Goal: Task Accomplishment & Management: Complete application form

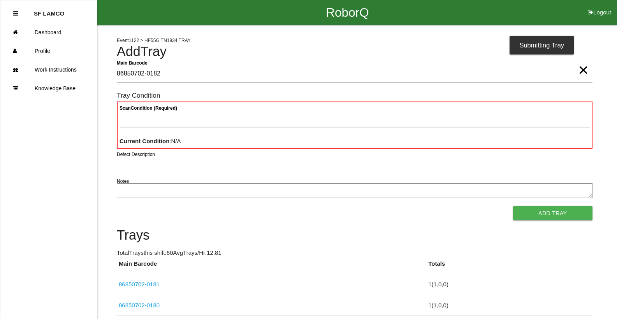
type Barcode "86850702-0182"
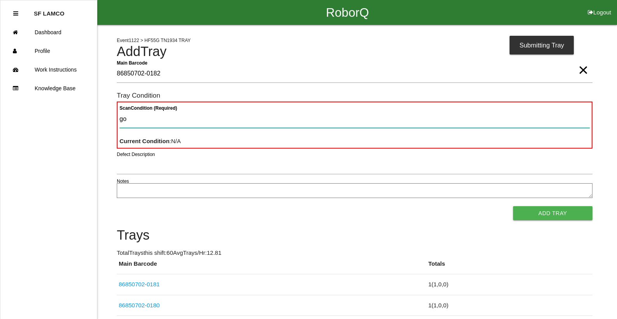
type Condition "goo"
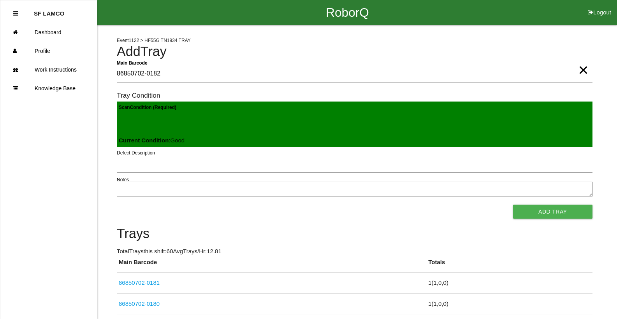
click at [513, 205] on button "Add Tray" at bounding box center [552, 212] width 79 height 14
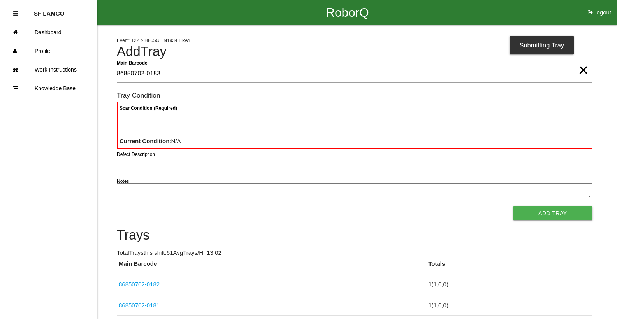
type Barcode "86850702-0183"
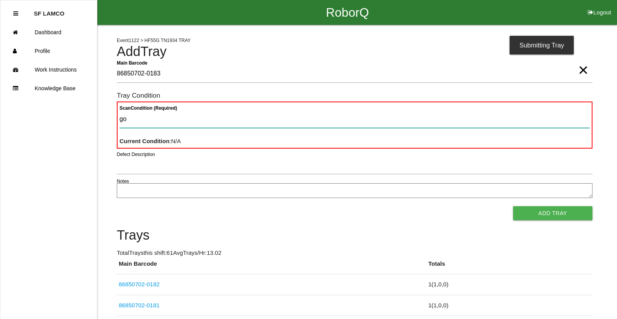
type Condition "goo"
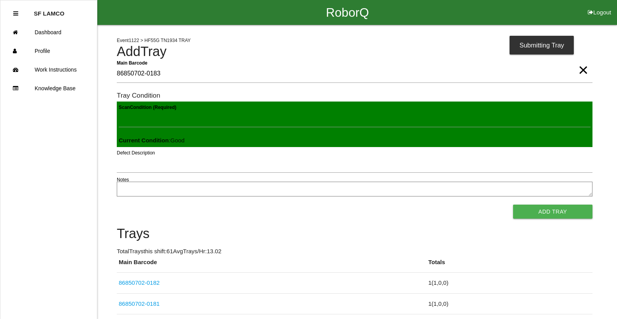
click at [513, 205] on button "Add Tray" at bounding box center [552, 212] width 79 height 14
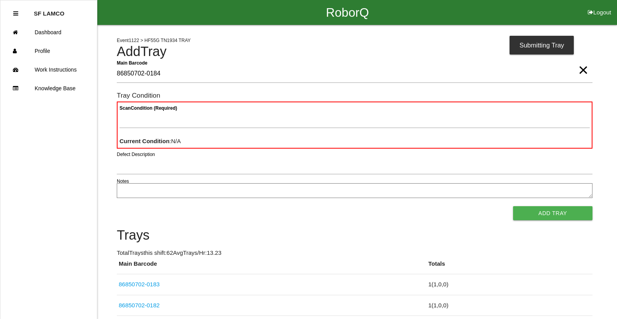
type Barcode "86850702-0184"
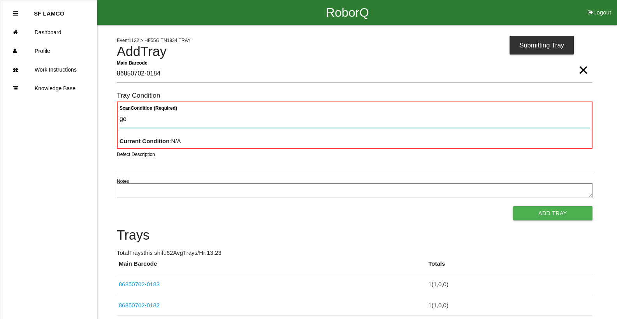
type Condition "goo"
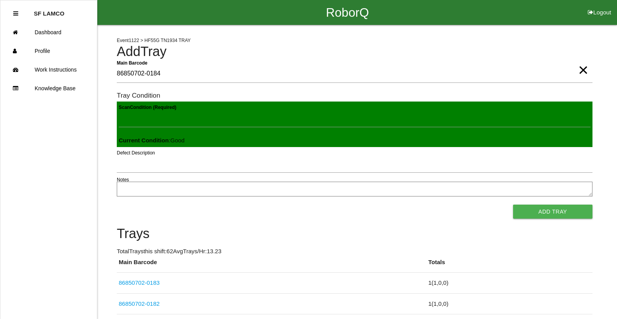
click at [513, 205] on button "Add Tray" at bounding box center [552, 212] width 79 height 14
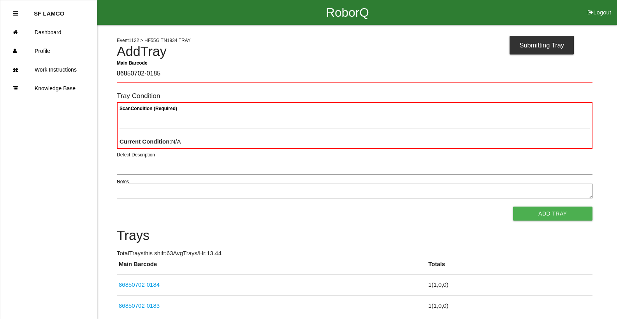
type Barcode "86850702-0185"
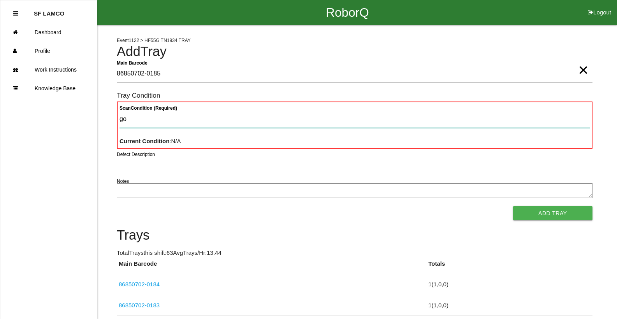
type Condition "goo"
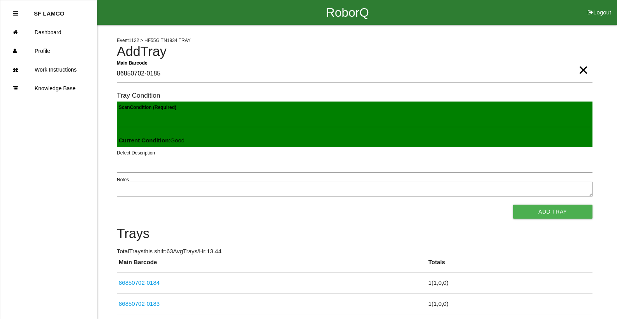
click at [513, 205] on button "Add Tray" at bounding box center [552, 212] width 79 height 14
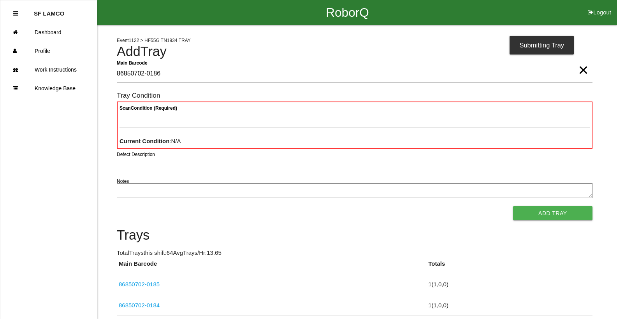
type Barcode "86850702-0186"
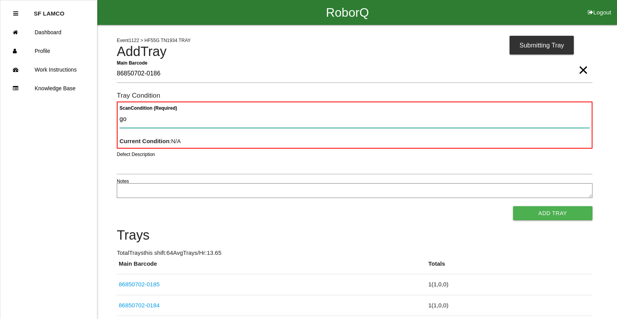
type Condition "goo"
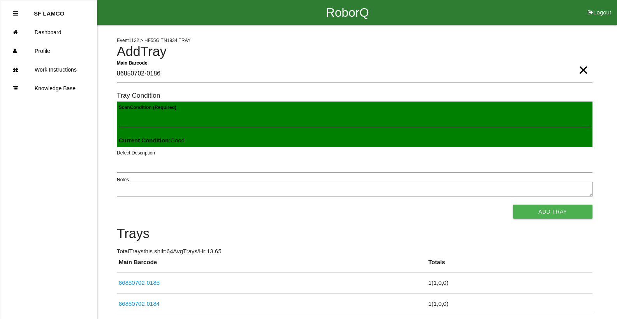
click at [513, 205] on button "Add Tray" at bounding box center [552, 212] width 79 height 14
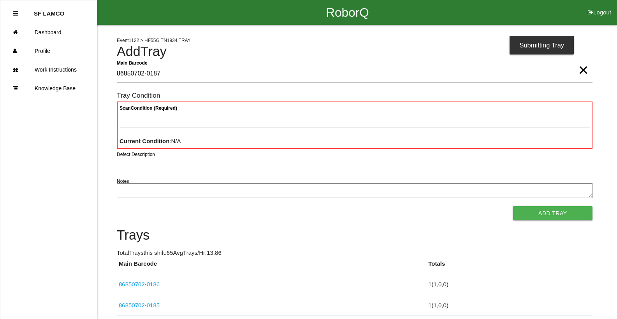
type Barcode "86850702-0187"
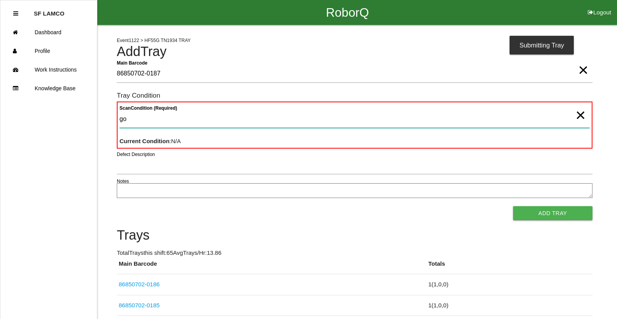
type Condition "goo"
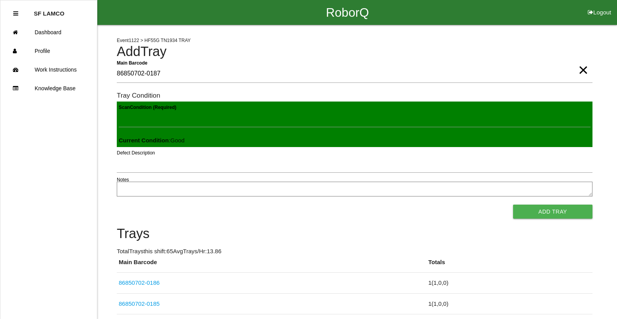
click at [513, 205] on button "Add Tray" at bounding box center [552, 212] width 79 height 14
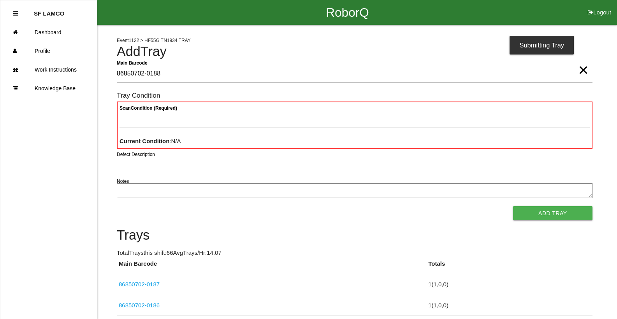
type Barcode "86850702-0188"
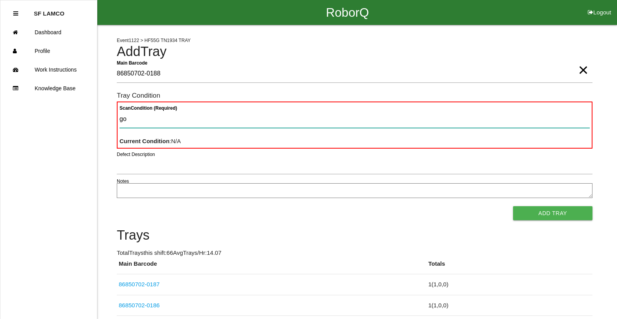
type Condition "goo"
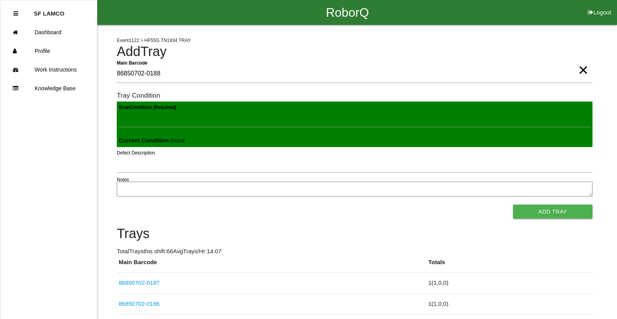
click at [513, 205] on button "Add Tray" at bounding box center [552, 212] width 79 height 14
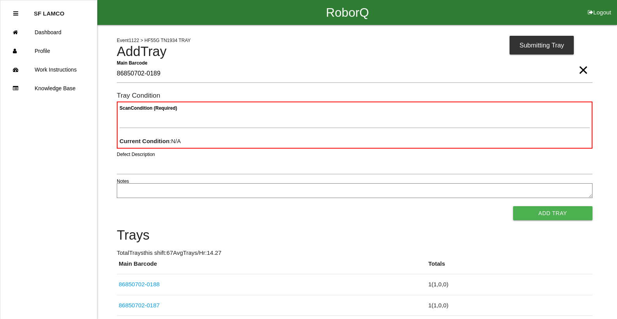
type Barcode "86850702-0189"
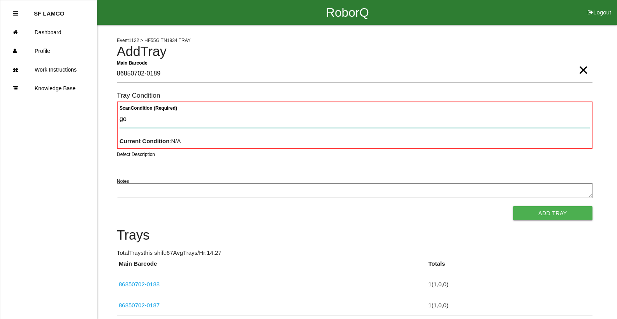
type Condition "goo"
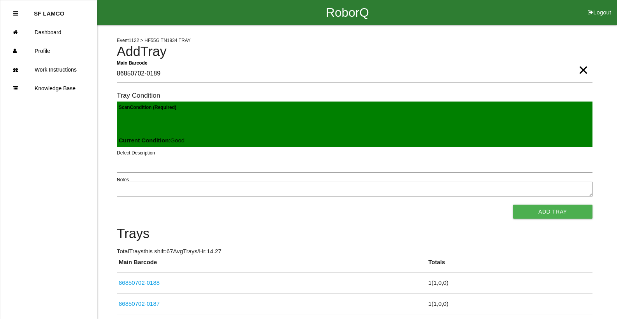
click at [513, 205] on button "Add Tray" at bounding box center [552, 212] width 79 height 14
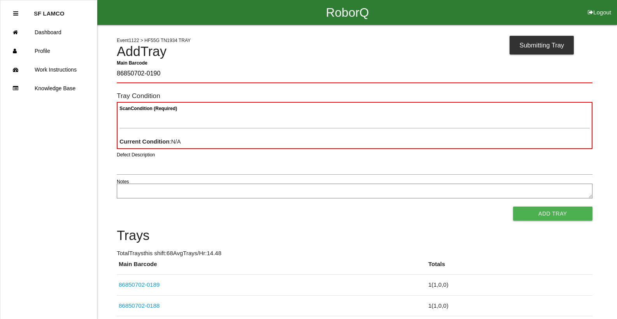
type Barcode "86850702-0190"
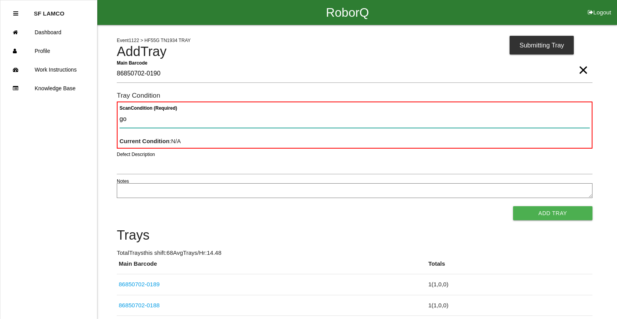
type Condition "goo"
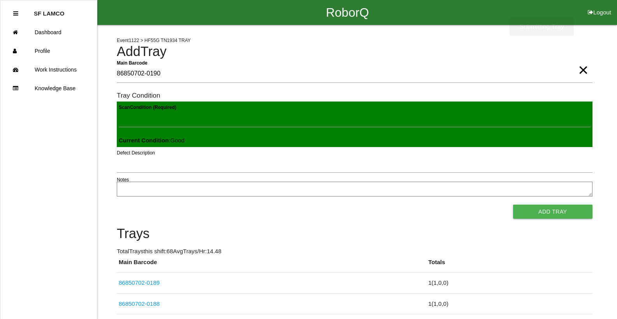
click button "Add Tray" at bounding box center [552, 212] width 79 height 14
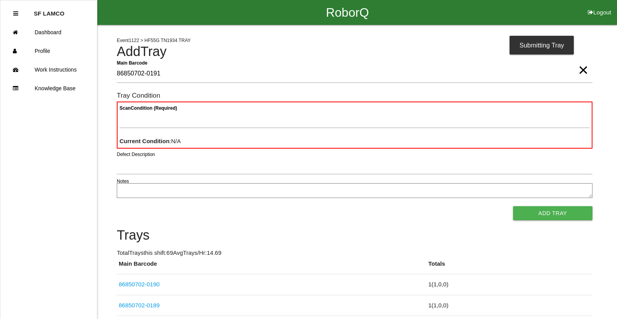
type Barcode "86850702-0191"
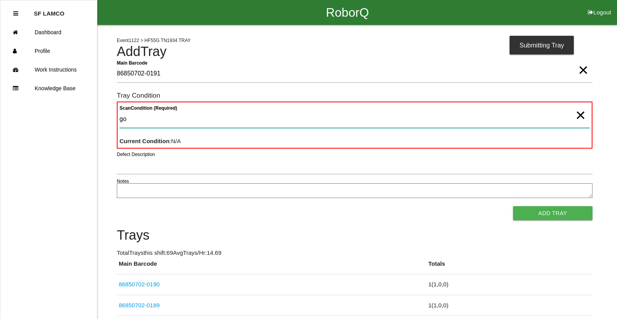
type Condition "goo"
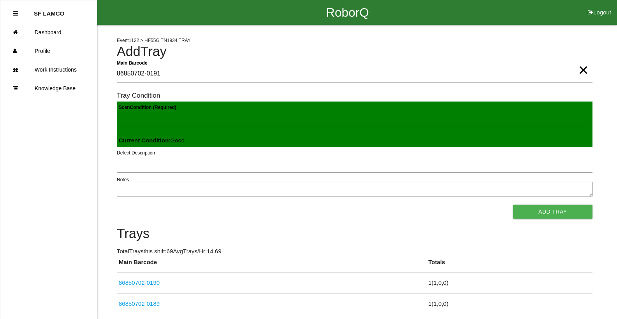
click at [513, 205] on button "Add Tray" at bounding box center [552, 212] width 79 height 14
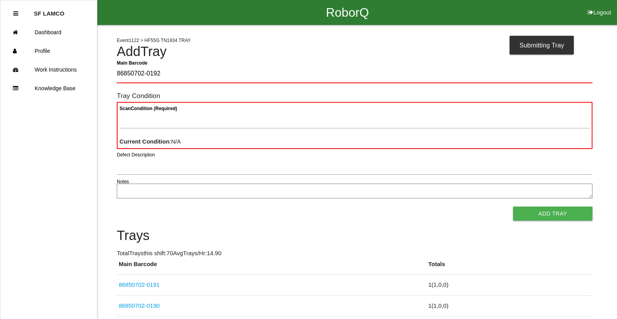
type Barcode "86850702-0192"
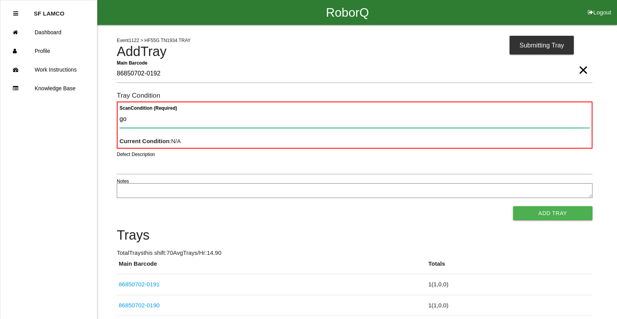
type Condition "goo"
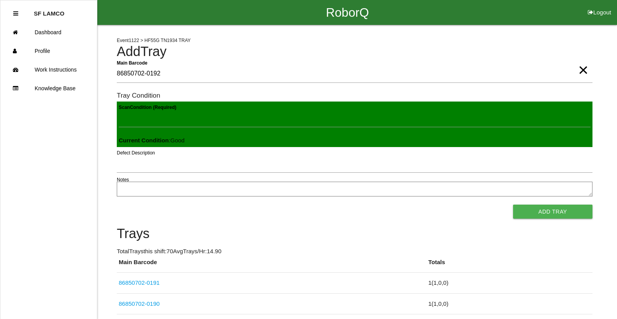
click at [513, 205] on button "Add Tray" at bounding box center [552, 212] width 79 height 14
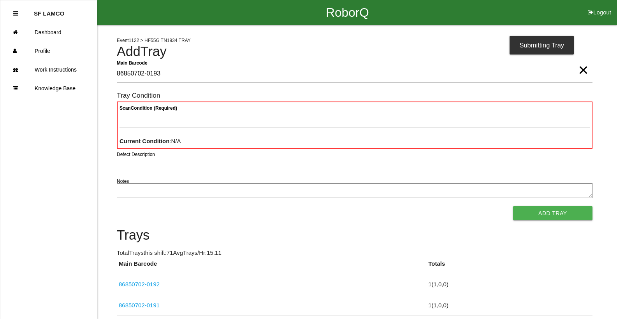
type Barcode "86850702-0193"
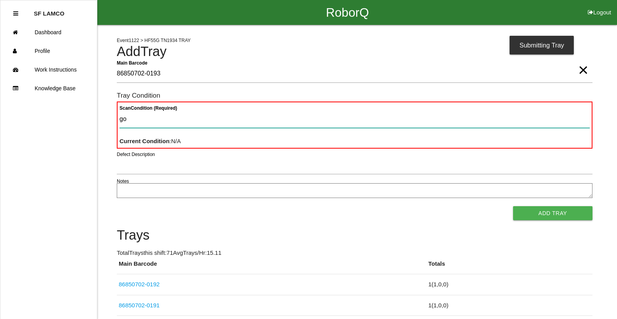
type Condition "goo"
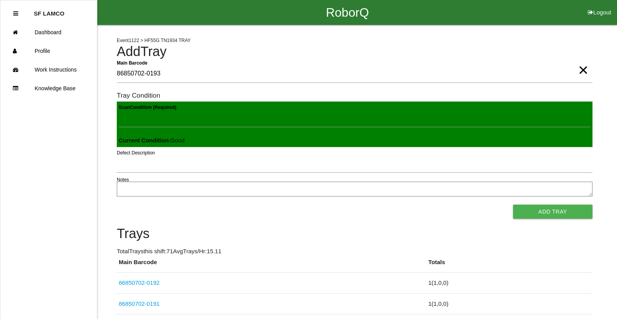
click at [513, 205] on button "Add Tray" at bounding box center [552, 212] width 79 height 14
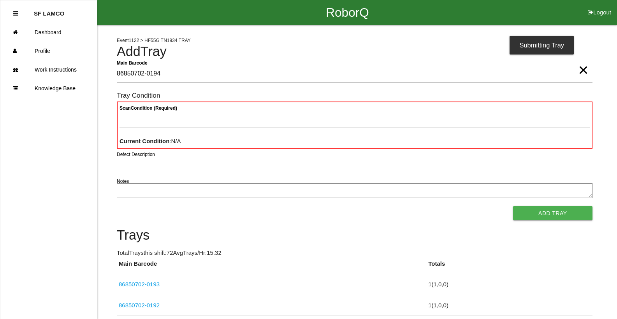
type Barcode "86850702-0194"
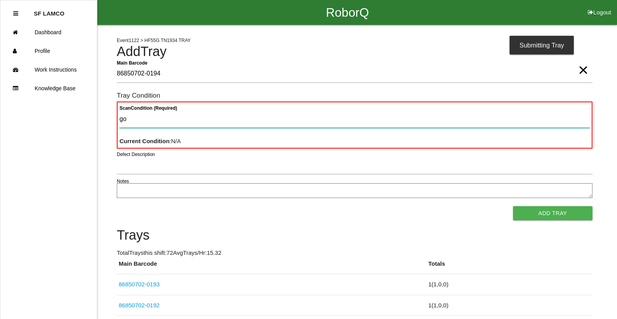
type Condition "goo"
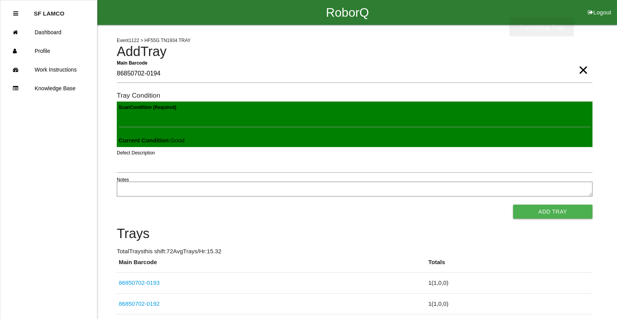
click at [513, 205] on button "Add Tray" at bounding box center [552, 212] width 79 height 14
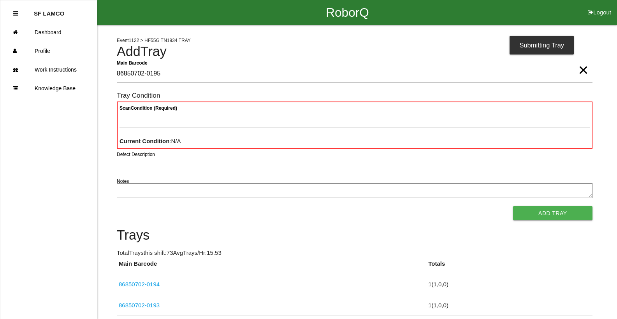
type Barcode "86850702-0195"
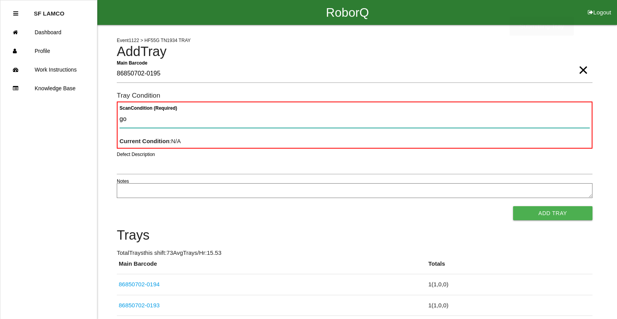
type Condition "goo"
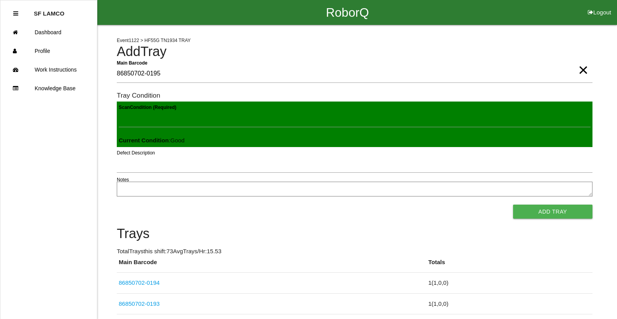
click at [513, 205] on button "Add Tray" at bounding box center [552, 212] width 79 height 14
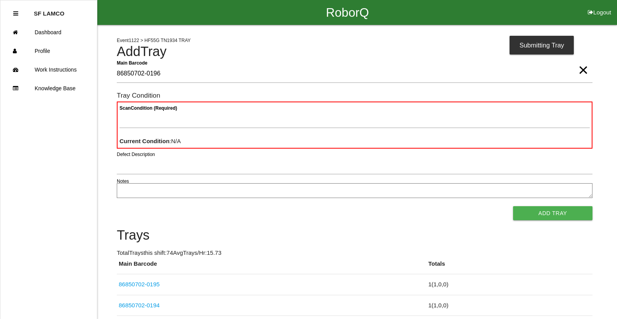
type Barcode "86850702-0196"
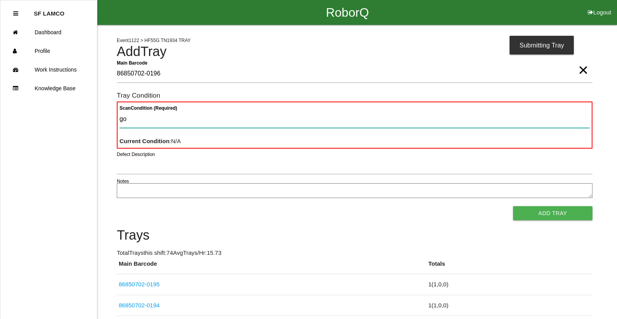
type Condition "goo"
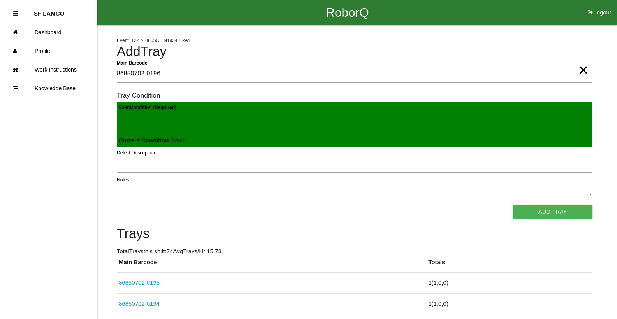
click at [513, 205] on button "Add Tray" at bounding box center [552, 212] width 79 height 14
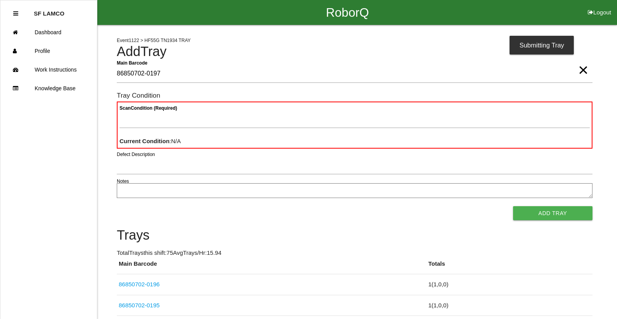
type Barcode "86850702-0197"
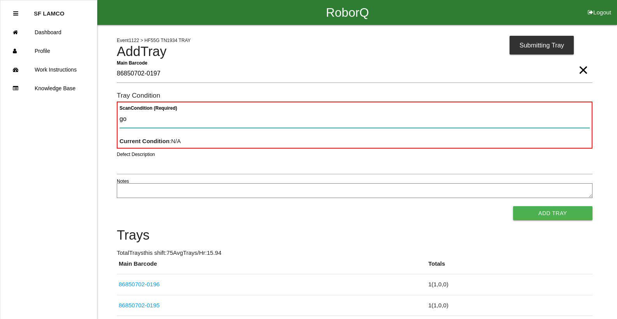
type Condition "goo"
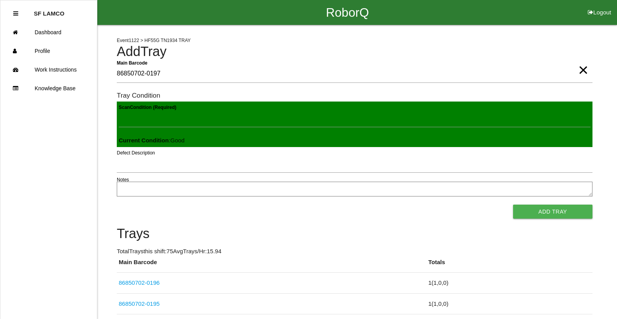
click at [513, 205] on button "Add Tray" at bounding box center [552, 212] width 79 height 14
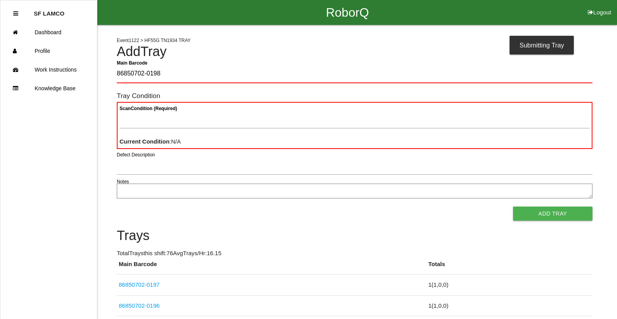
type Barcode "86850702-0198"
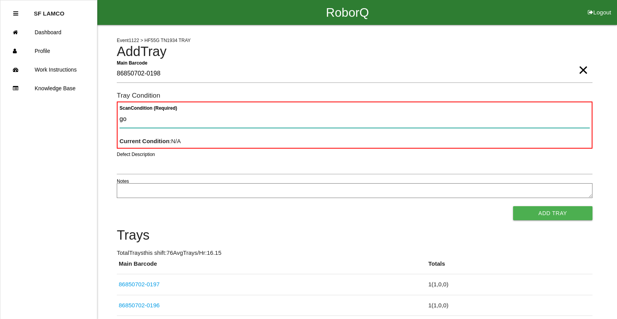
type Condition "goo"
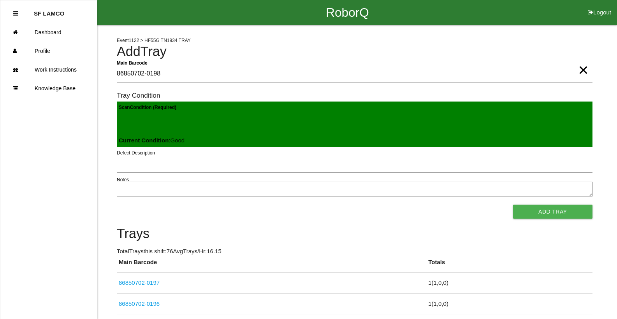
click at [513, 205] on button "Add Tray" at bounding box center [552, 212] width 79 height 14
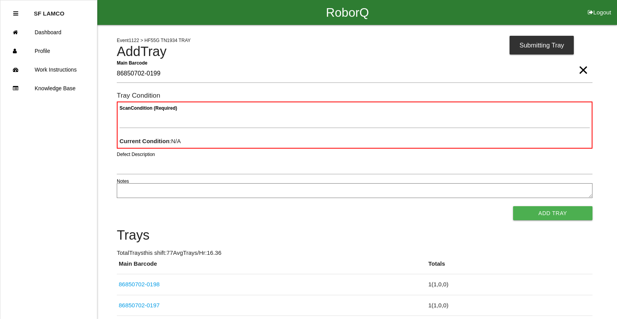
type Barcode "86850702-0199"
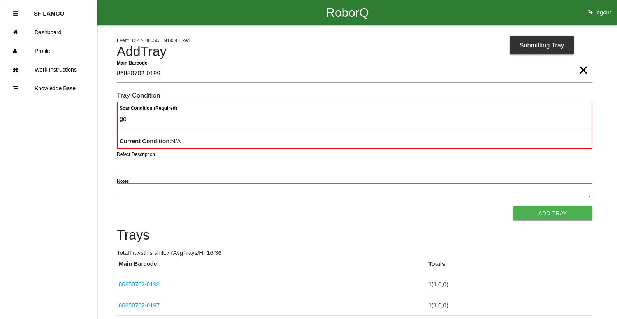
type Condition "goo"
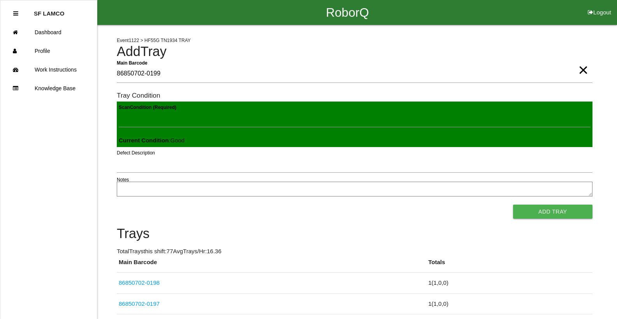
click at [513, 205] on button "Add Tray" at bounding box center [552, 212] width 79 height 14
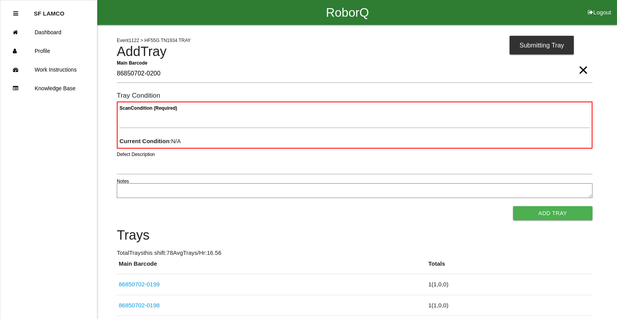
type Barcode "86850702-0200"
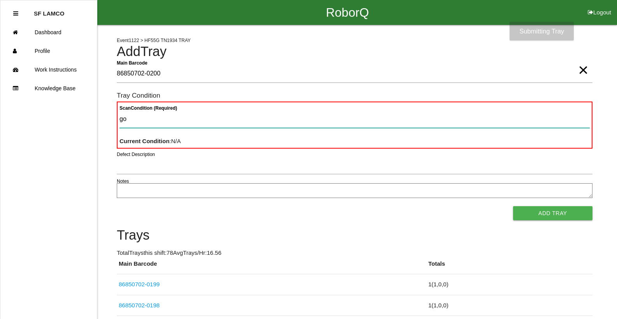
type Condition "goo"
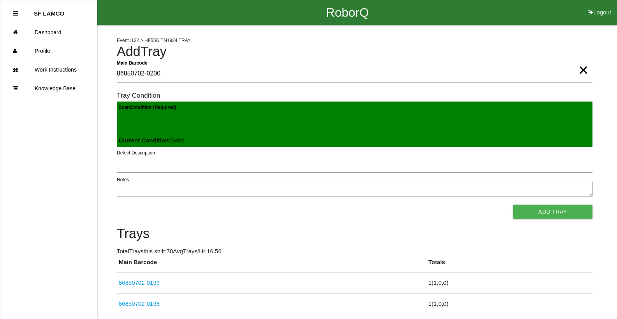
click at [513, 205] on button "Add Tray" at bounding box center [552, 212] width 79 height 14
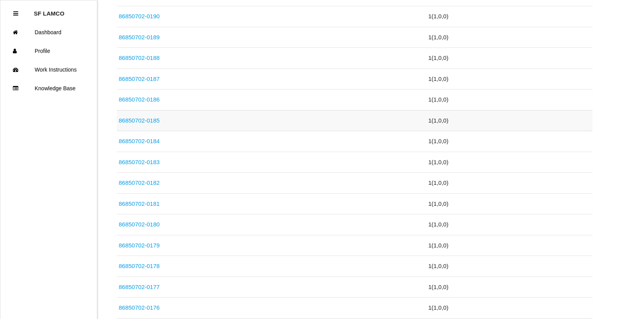
scroll to position [506, 0]
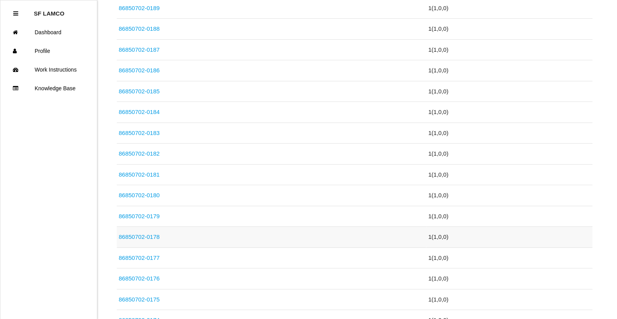
click at [143, 238] on link "86850702-0178" at bounding box center [139, 236] width 41 height 7
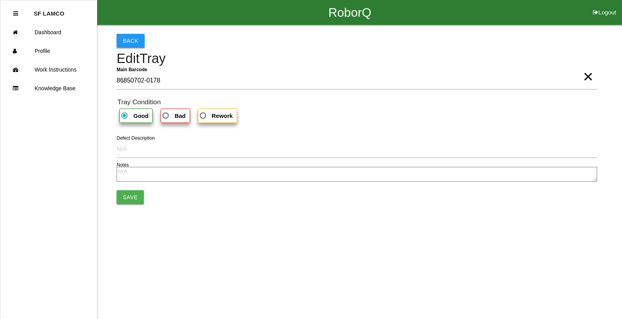
click at [166, 117] on span "Bad" at bounding box center [173, 116] width 25 height 10
click at [166, 116] on input "Bad" at bounding box center [163, 113] width 5 height 5
radio input "true"
click at [130, 197] on button "Save" at bounding box center [130, 197] width 27 height 14
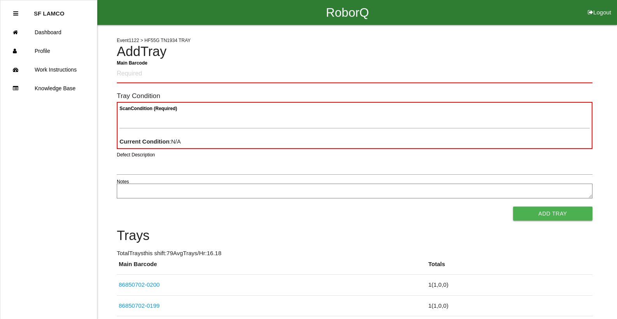
click at [513, 207] on button "Add Tray" at bounding box center [552, 214] width 79 height 14
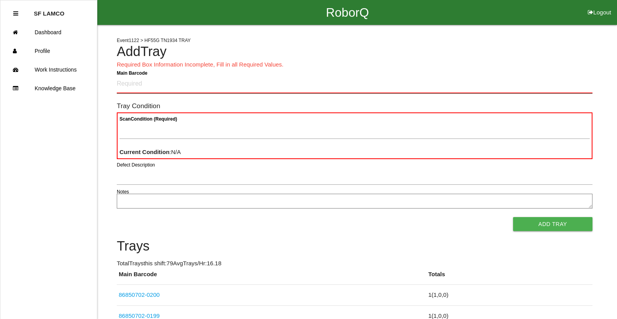
drag, startPoint x: 171, startPoint y: 76, endPoint x: 172, endPoint y: 80, distance: 3.9
click at [171, 77] on Barcode "Main Barcode" at bounding box center [354, 84] width 475 height 18
click at [160, 81] on Barcode "Main Barcode" at bounding box center [354, 84] width 475 height 18
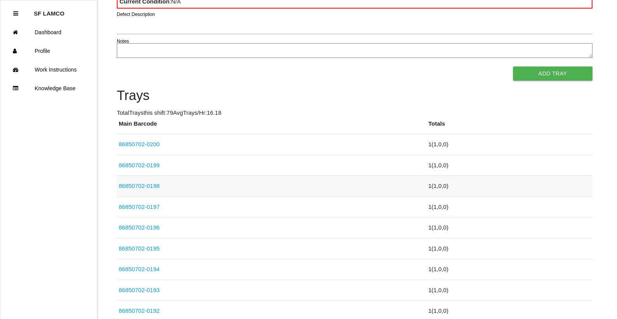
scroll to position [195, 0]
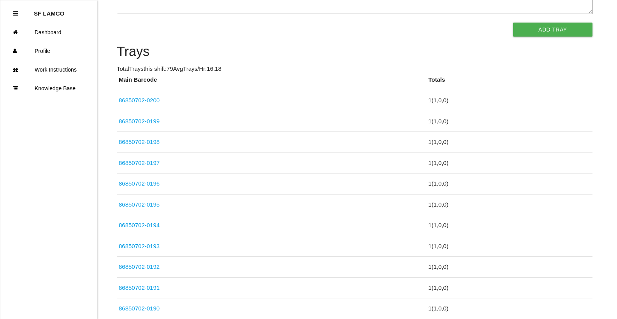
click at [158, 207] on link "86850702-0195" at bounding box center [139, 204] width 41 height 7
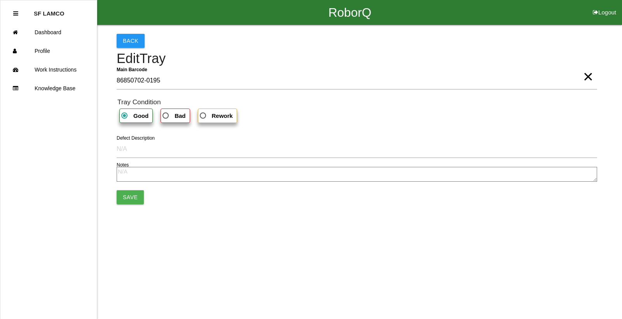
drag, startPoint x: 158, startPoint y: 207, endPoint x: 182, endPoint y: 270, distance: 67.6
click at [182, 252] on html "RoborQ Logout SF LAMCO Dashboard Profile Work Instructions Knowledge Base Back …" at bounding box center [311, 126] width 622 height 252
click at [133, 41] on button "Back" at bounding box center [131, 41] width 28 height 14
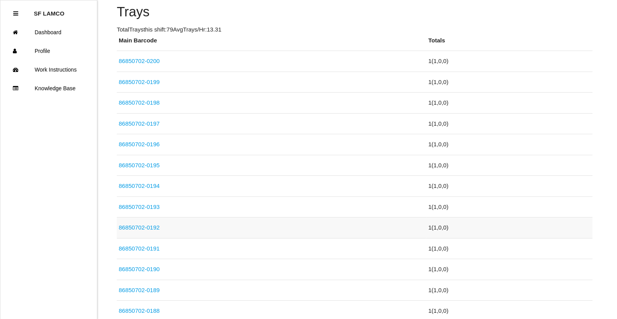
scroll to position [272, 0]
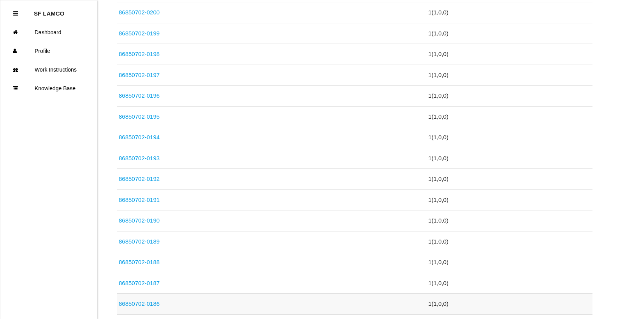
click at [149, 303] on link "86850702-0186" at bounding box center [139, 303] width 41 height 7
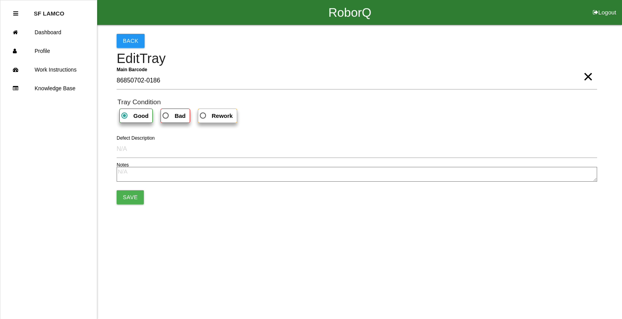
drag, startPoint x: 174, startPoint y: 112, endPoint x: 167, endPoint y: 153, distance: 41.4
click at [174, 112] on span "Bad" at bounding box center [173, 116] width 25 height 10
click at [166, 112] on input "Bad" at bounding box center [163, 113] width 5 height 5
radio input "true"
click at [125, 197] on button "Save" at bounding box center [130, 197] width 27 height 14
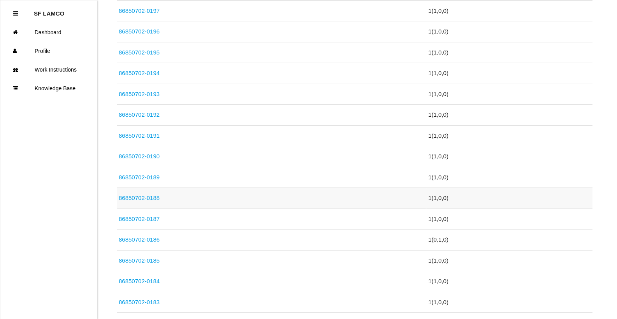
scroll to position [350, 0]
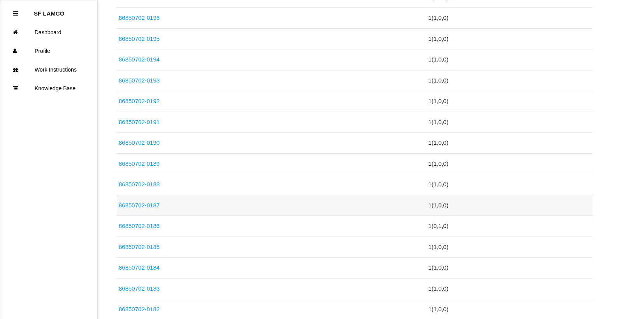
click at [145, 203] on link "86850702-0187" at bounding box center [139, 205] width 41 height 7
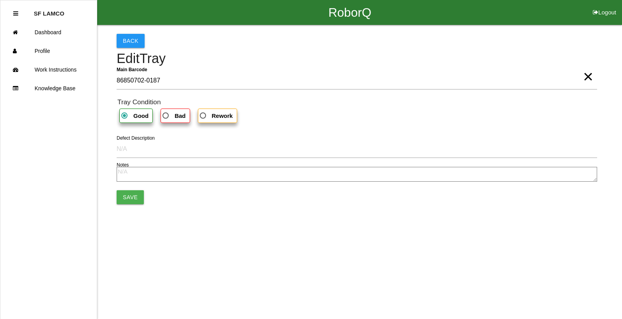
click at [177, 112] on span "Bad" at bounding box center [173, 116] width 25 height 10
click at [166, 112] on input "Bad" at bounding box center [163, 113] width 5 height 5
radio input "true"
click at [177, 114] on b "Bad" at bounding box center [180, 115] width 11 height 7
click at [166, 114] on input "Bad" at bounding box center [163, 113] width 5 height 5
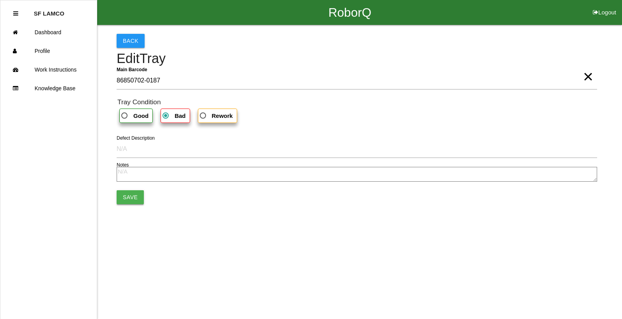
click at [135, 193] on button "Save" at bounding box center [130, 197] width 27 height 14
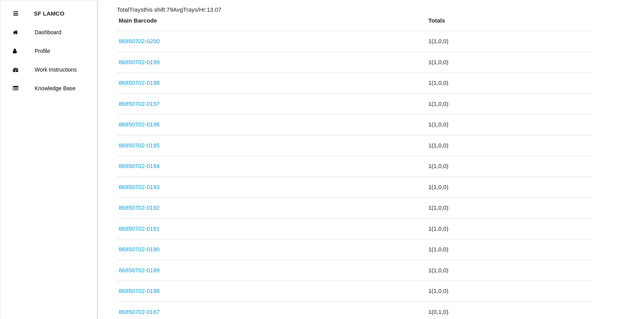
scroll to position [311, 0]
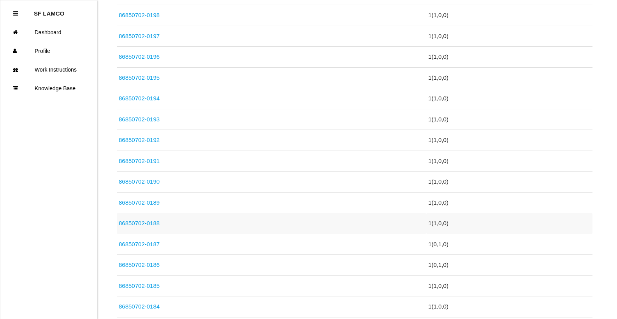
click at [157, 225] on link "86850702-0188" at bounding box center [139, 223] width 41 height 7
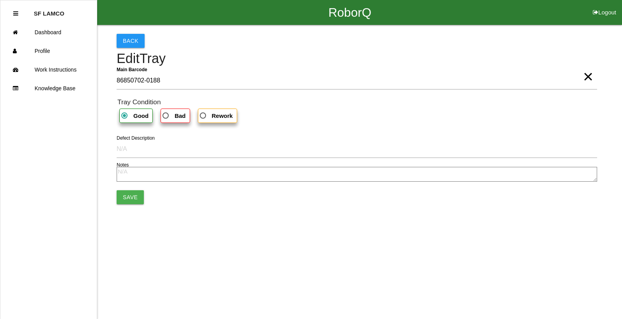
click at [176, 113] on b "Bad" at bounding box center [180, 115] width 11 height 7
click at [166, 113] on input "Bad" at bounding box center [163, 113] width 5 height 5
radio input "true"
click at [133, 194] on button "Save" at bounding box center [130, 197] width 27 height 14
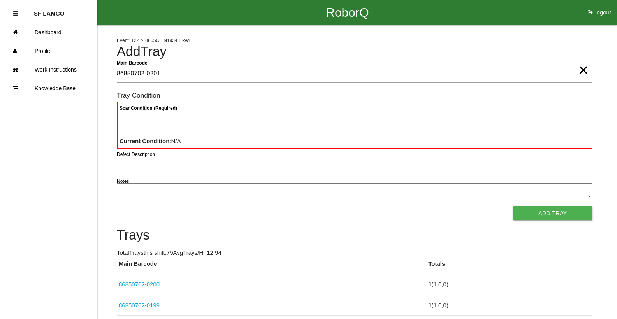
type Barcode "86850702-0201"
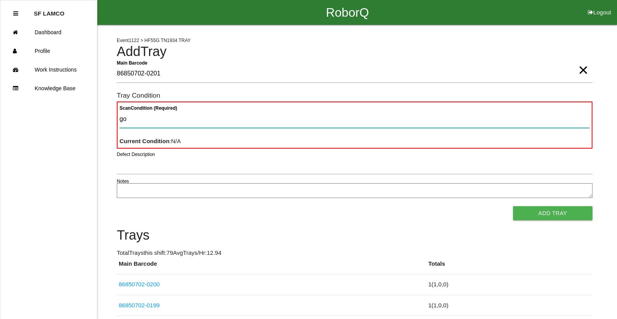
type Condition "goo"
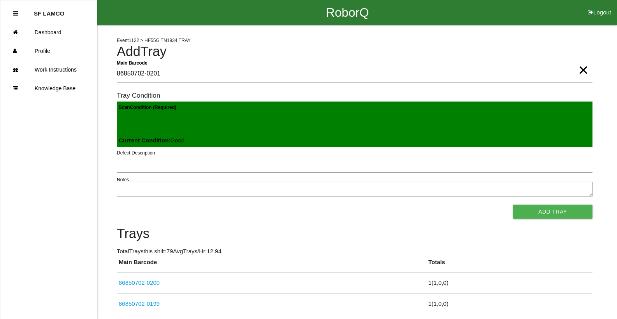
click at [513, 205] on button "Add Tray" at bounding box center [552, 212] width 79 height 14
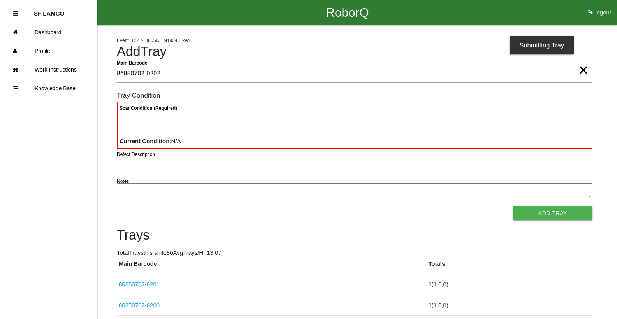
type Barcode "86850702-0202"
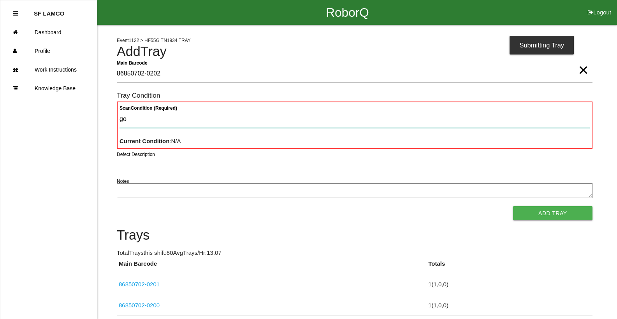
type Condition "goo"
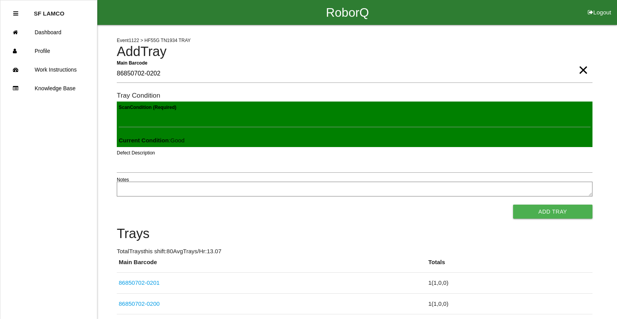
click at [513, 205] on button "Add Tray" at bounding box center [552, 212] width 79 height 14
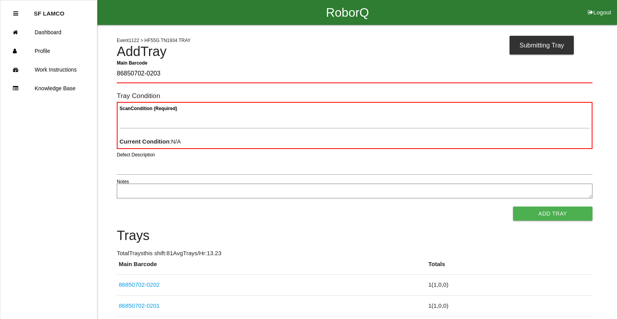
type Barcode "86850702-0203"
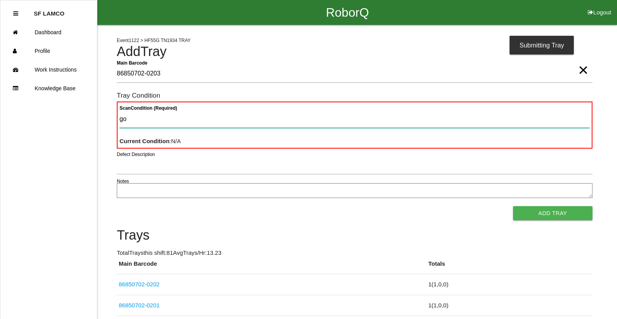
type Condition "goo"
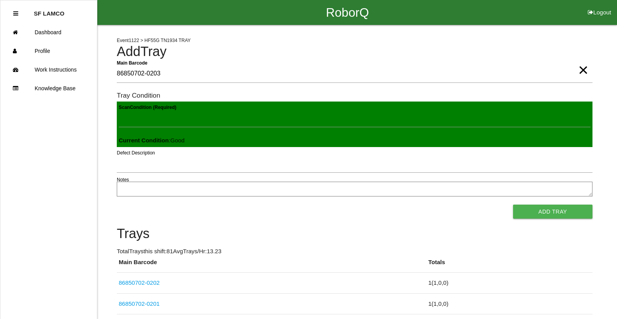
click at [513, 205] on button "Add Tray" at bounding box center [552, 212] width 79 height 14
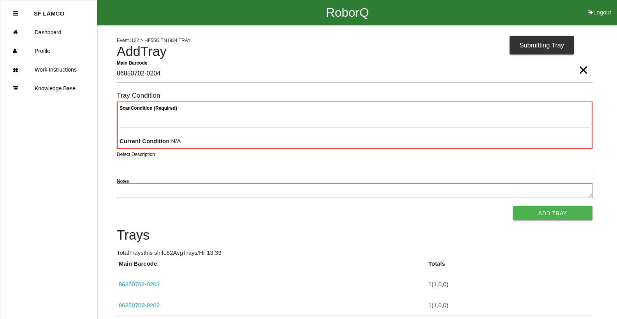
type Barcode "86850702-0204"
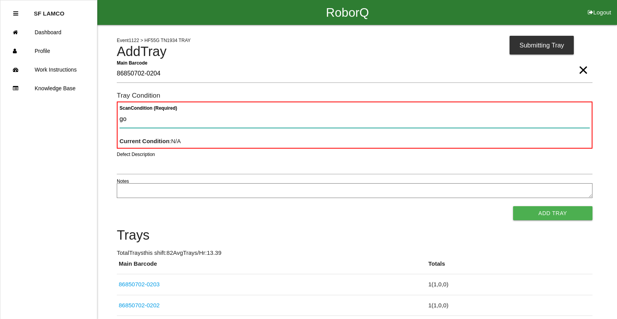
type Condition "goo"
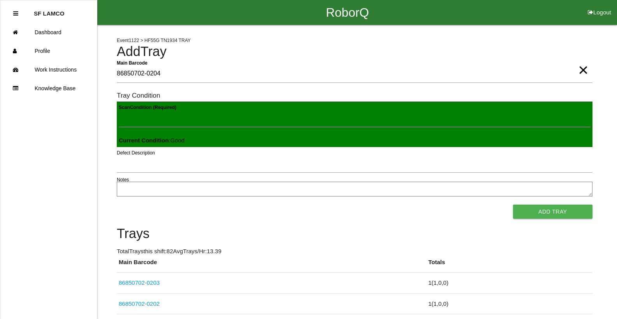
click at [513, 205] on button "Add Tray" at bounding box center [552, 212] width 79 height 14
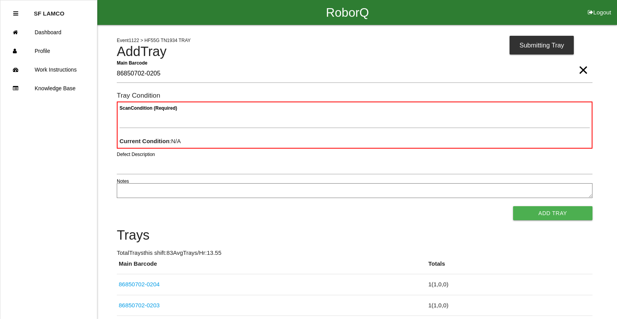
type Barcode "86850702-0205"
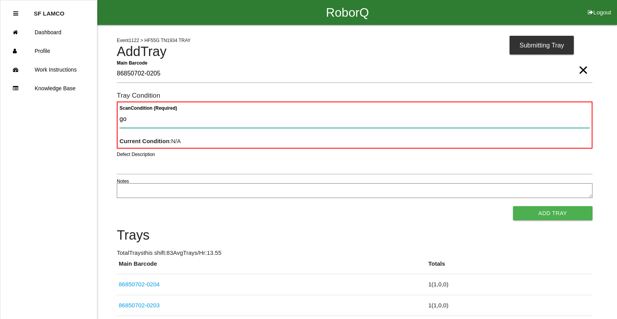
type Condition "goo"
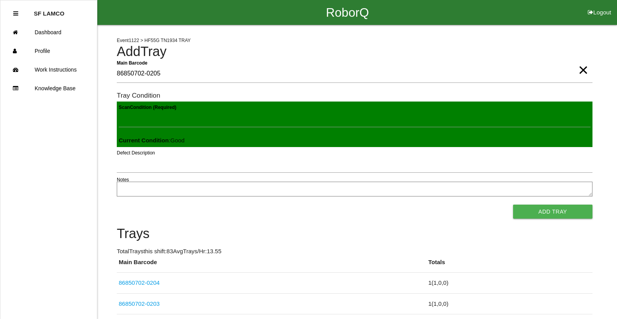
click at [513, 205] on button "Add Tray" at bounding box center [552, 212] width 79 height 14
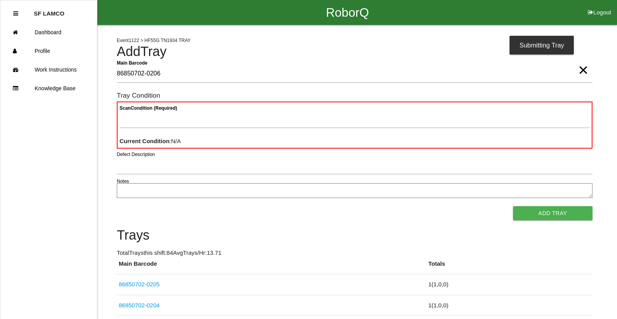
type Barcode "86850702-0206"
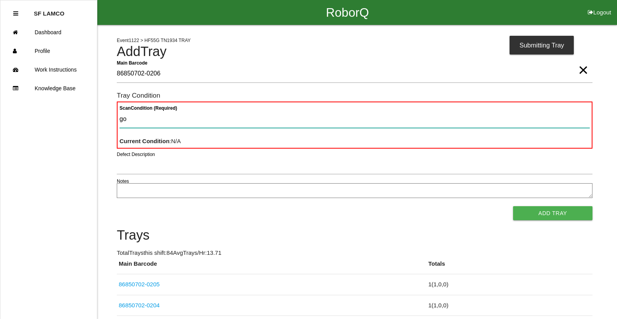
type Condition "goo"
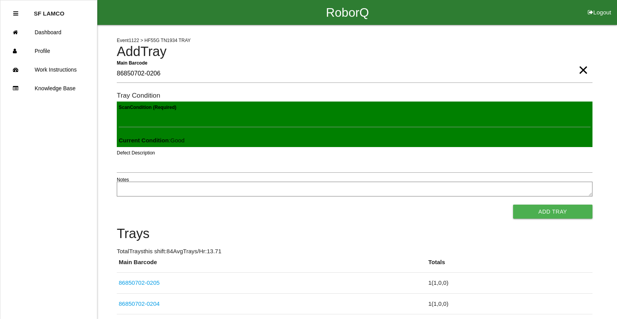
click at [513, 205] on button "Add Tray" at bounding box center [552, 212] width 79 height 14
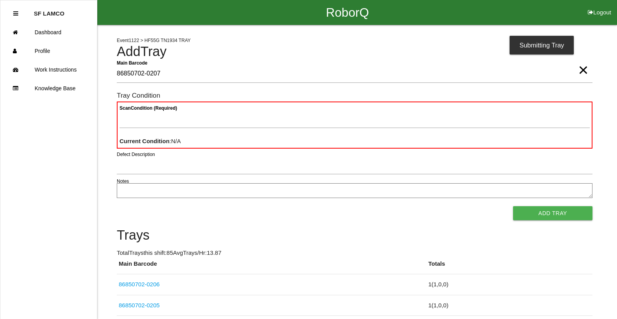
type Barcode "86850702-0207"
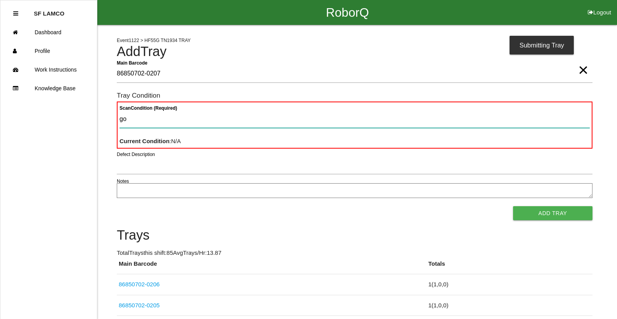
type Condition "goo"
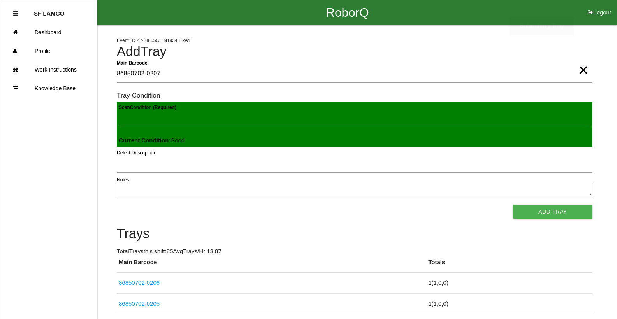
click at [513, 205] on button "Add Tray" at bounding box center [552, 212] width 79 height 14
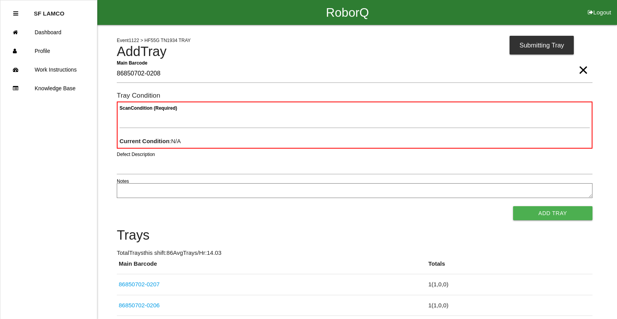
type Barcode "86850702-0208"
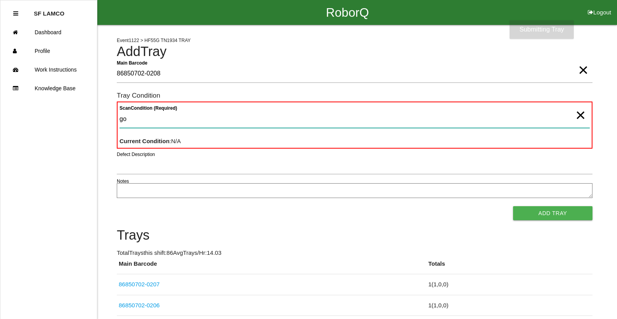
type Condition "goo"
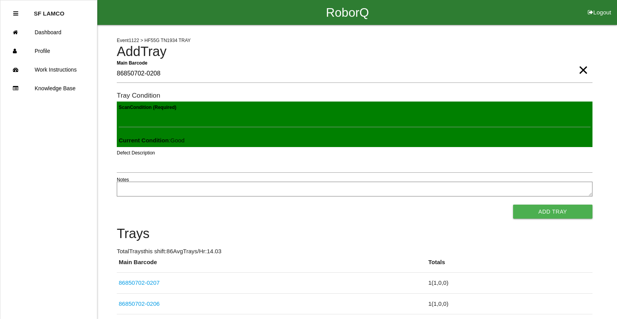
click at [513, 205] on button "Add Tray" at bounding box center [552, 212] width 79 height 14
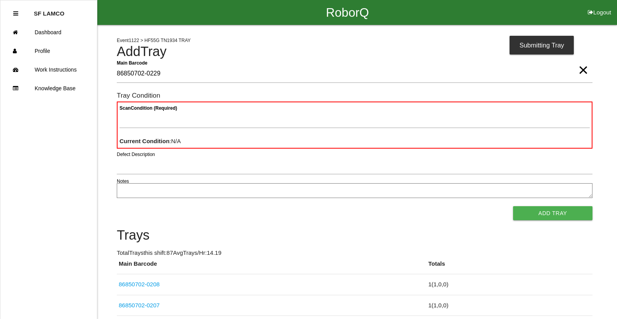
type Barcode "86850702-0229"
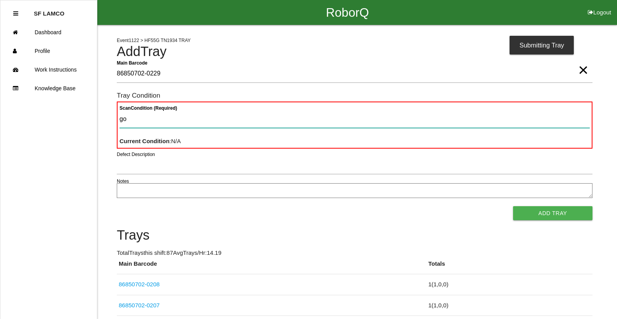
type Condition "goo"
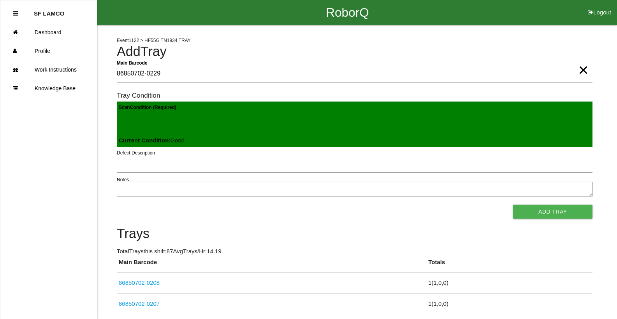
click at [513, 205] on button "Add Tray" at bounding box center [552, 212] width 79 height 14
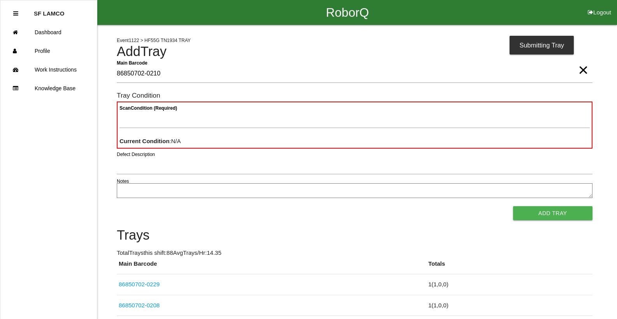
type Barcode "86850702-0210"
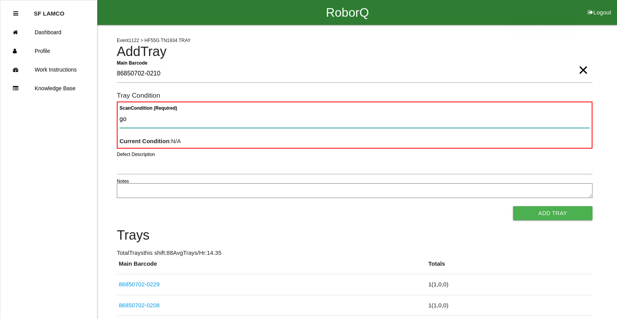
type Condition "goo"
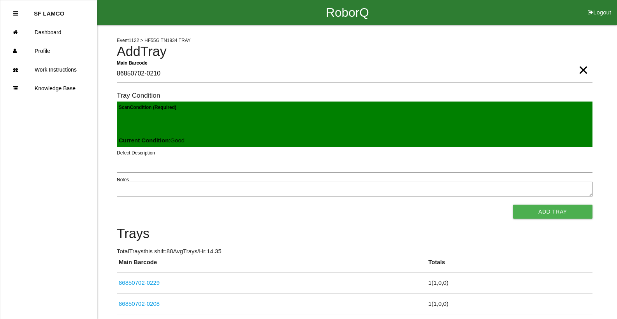
click at [513, 205] on button "Add Tray" at bounding box center [552, 212] width 79 height 14
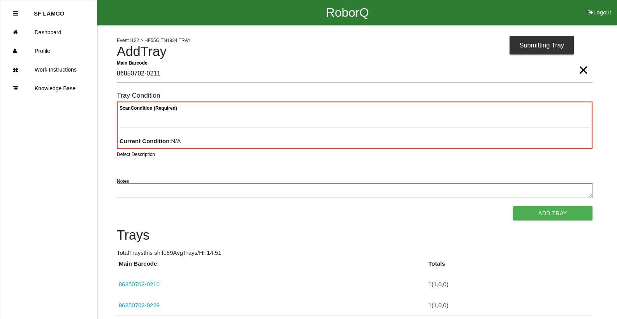
type Barcode "86850702-0211"
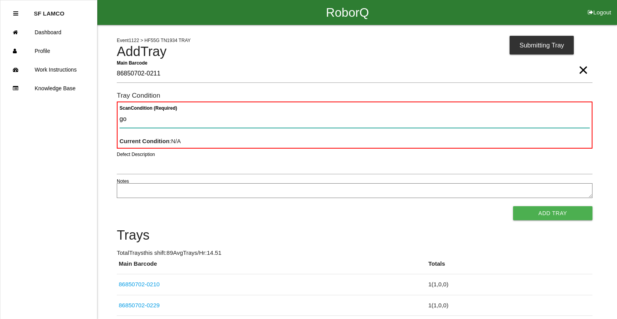
type Condition "goo"
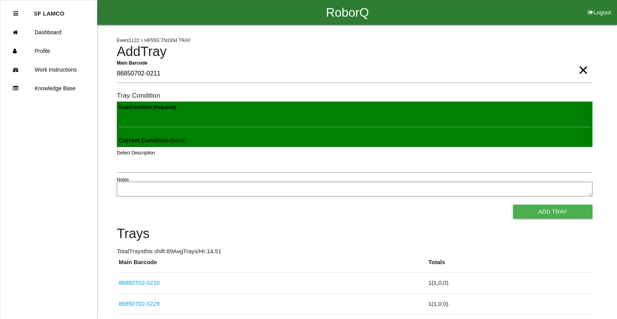
click at [513, 205] on button "Add Tray" at bounding box center [552, 212] width 79 height 14
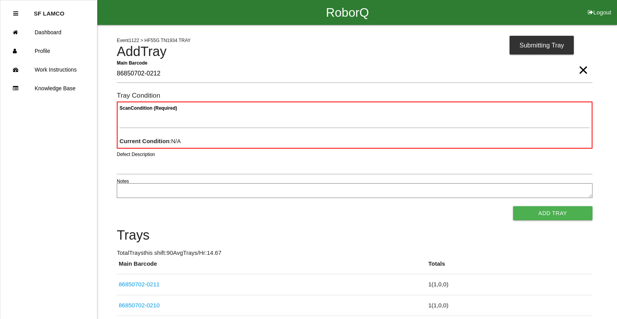
type Barcode "86850702-0212"
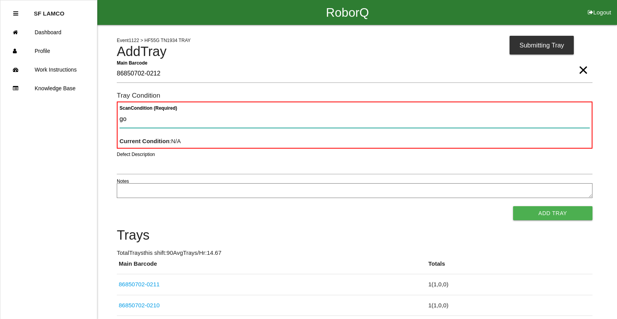
type Condition "goo"
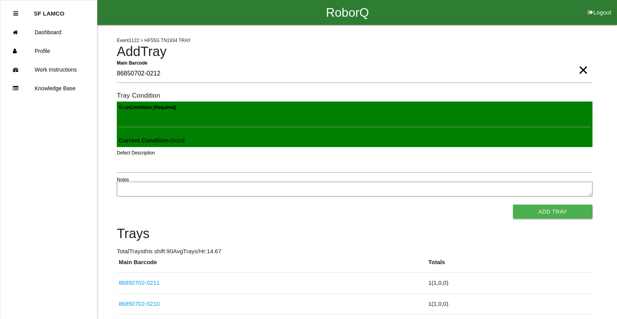
click at [513, 205] on button "Add Tray" at bounding box center [552, 212] width 79 height 14
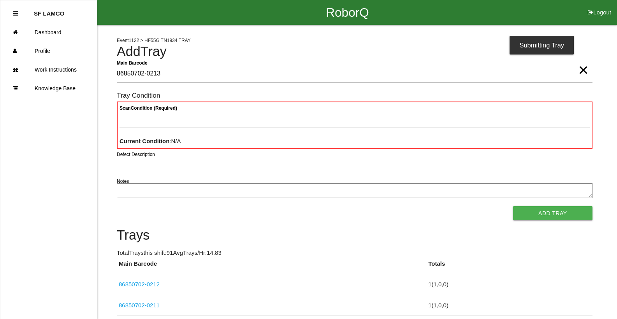
type Barcode "86850702-0213"
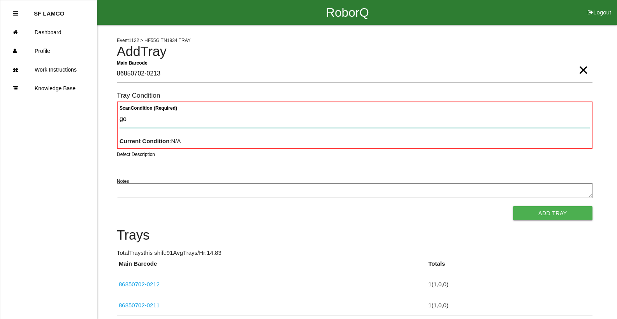
type Condition "goo"
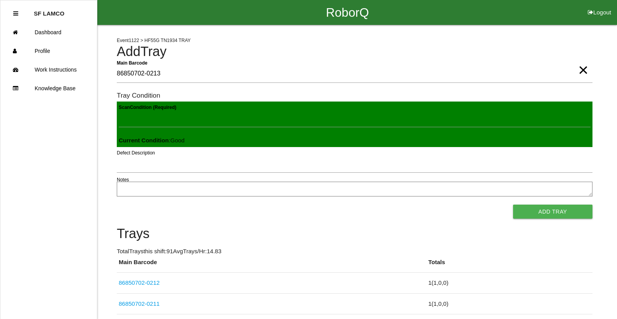
click at [513, 205] on button "Add Tray" at bounding box center [552, 212] width 79 height 14
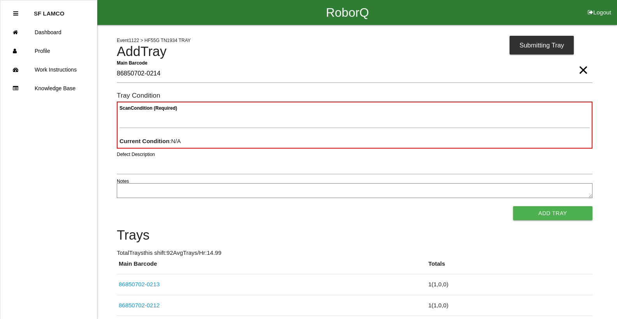
type Barcode "86850702-0214"
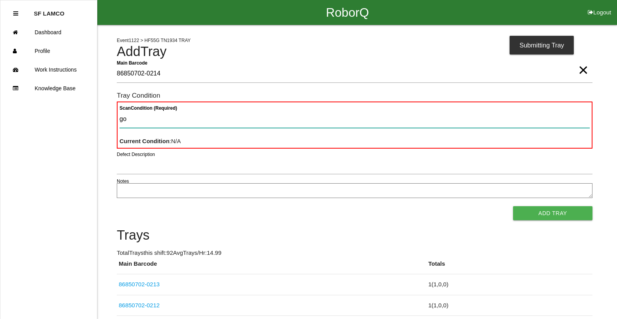
type Condition "goo"
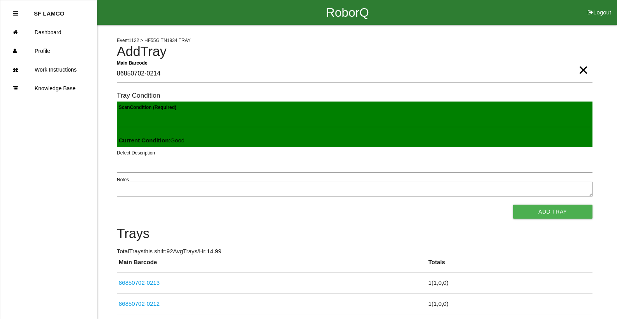
click at [513, 205] on button "Add Tray" at bounding box center [552, 212] width 79 height 14
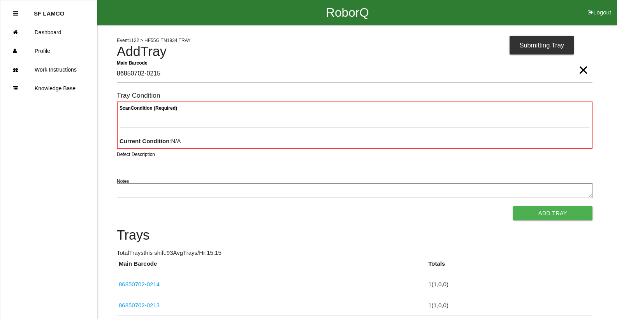
type Barcode "86850702-0215"
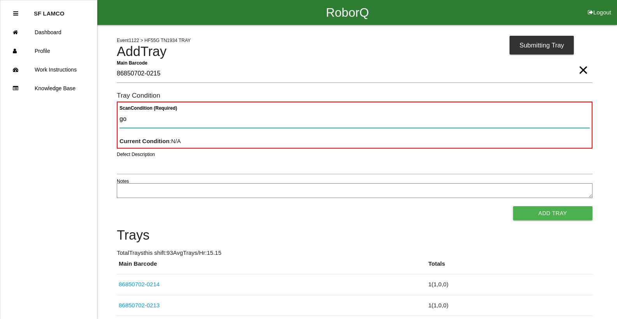
type Condition "goo"
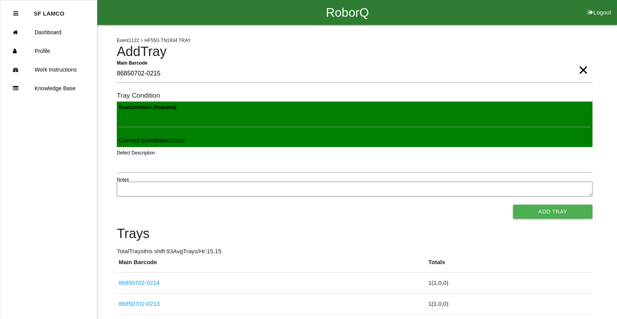
click at [513, 205] on button "Add Tray" at bounding box center [552, 212] width 79 height 14
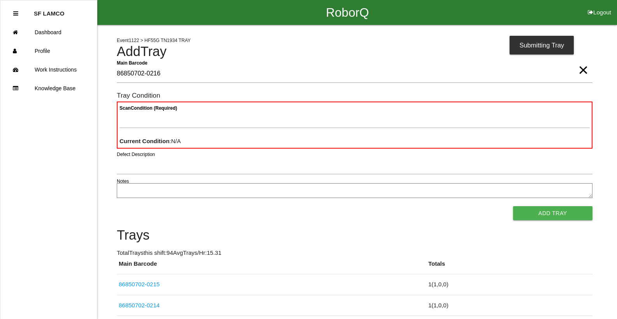
type Barcode "86850702-0216"
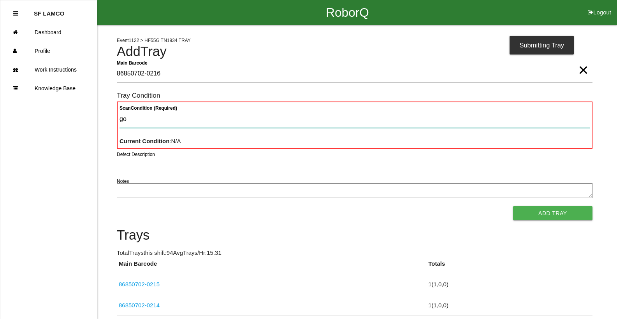
type Condition "goo"
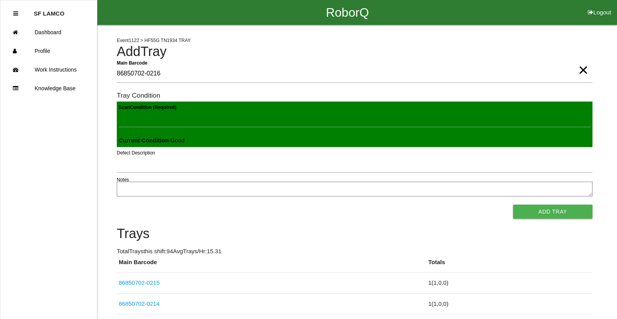
click at [513, 205] on button "Add Tray" at bounding box center [552, 212] width 79 height 14
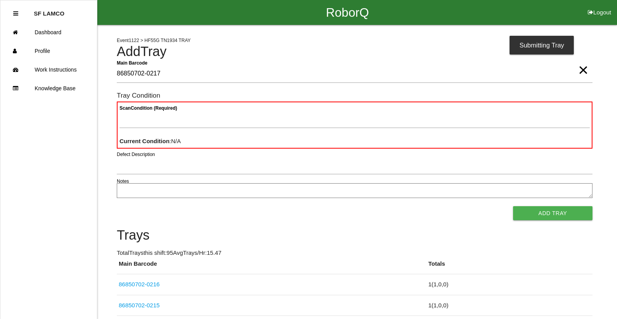
type Barcode "86850702-0217"
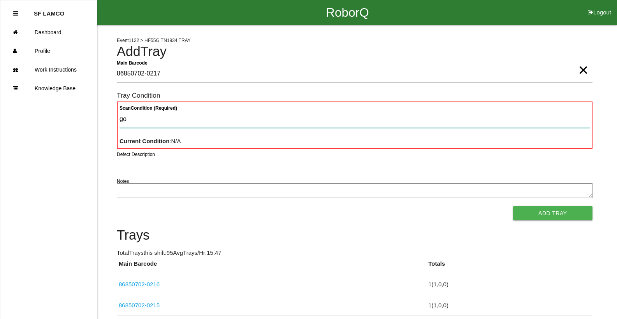
type Condition "goo"
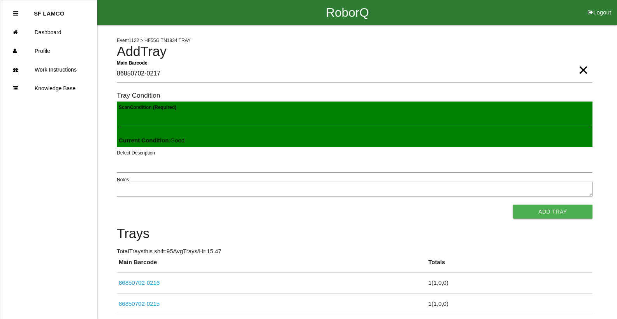
click at [513, 205] on button "Add Tray" at bounding box center [552, 212] width 79 height 14
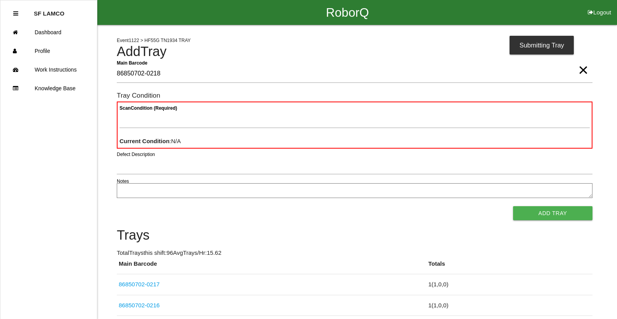
type Barcode "86850702-0218"
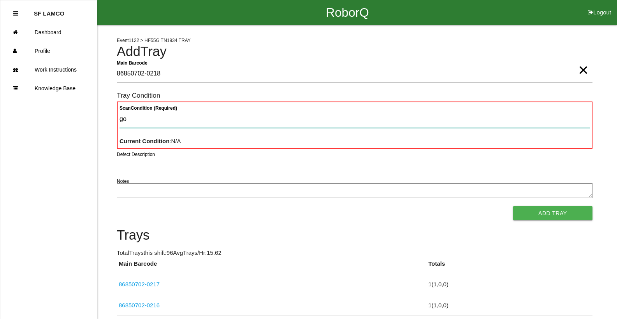
type Condition "goo"
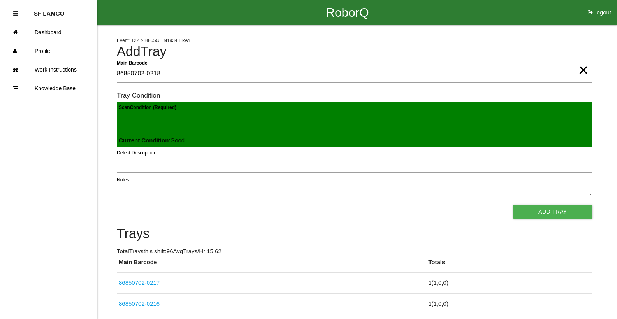
click at [513, 205] on button "Add Tray" at bounding box center [552, 212] width 79 height 14
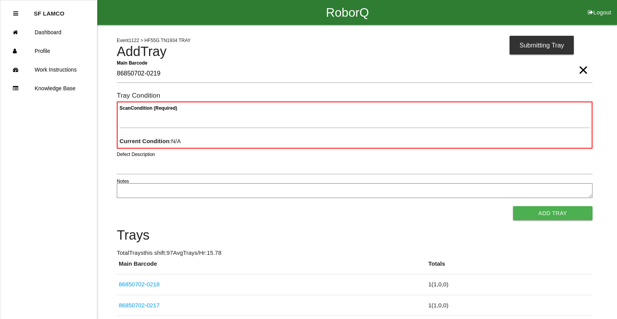
type Barcode "86850702-0219"
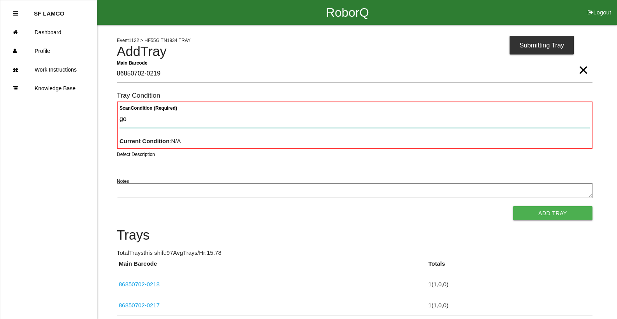
type Condition "goo"
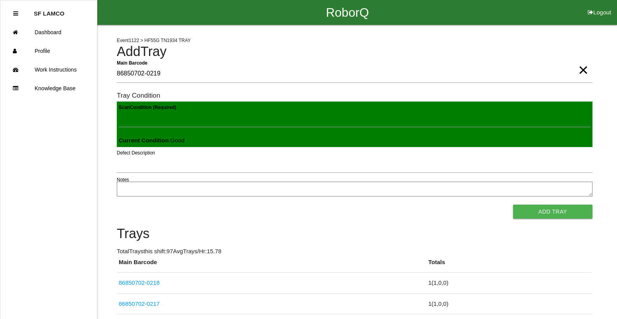
click at [513, 205] on button "Add Tray" at bounding box center [552, 212] width 79 height 14
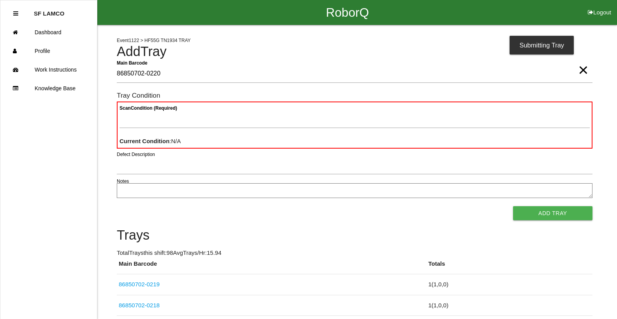
type Barcode "86850702-0220"
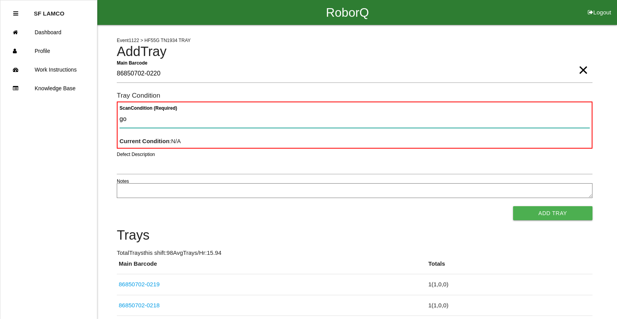
type Condition "goo"
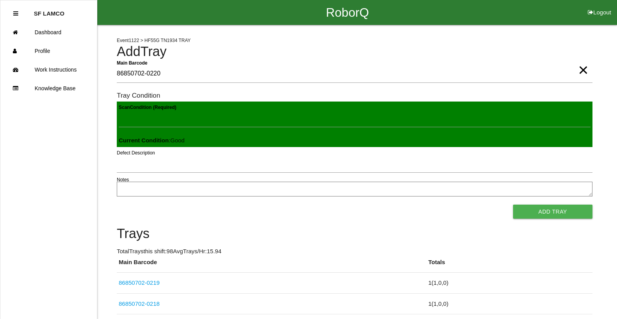
click at [513, 205] on button "Add Tray" at bounding box center [552, 212] width 79 height 14
